Goal: Find specific page/section: Find specific page/section

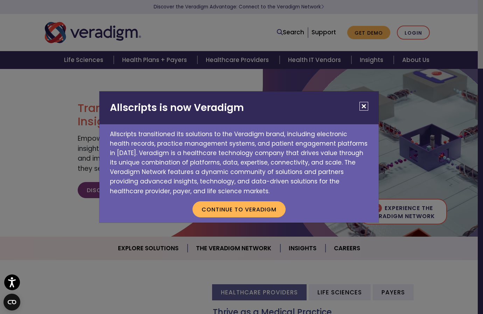
click at [364, 108] on button "Close" at bounding box center [364, 106] width 9 height 9
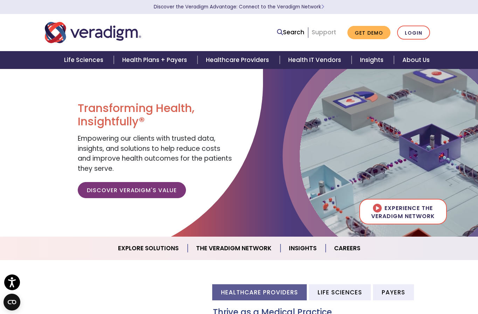
click at [332, 32] on link "Support" at bounding box center [324, 32] width 25 height 8
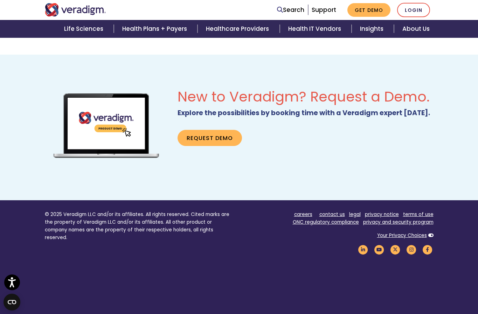
scroll to position [447, 0]
